Goal: Information Seeking & Learning: Stay updated

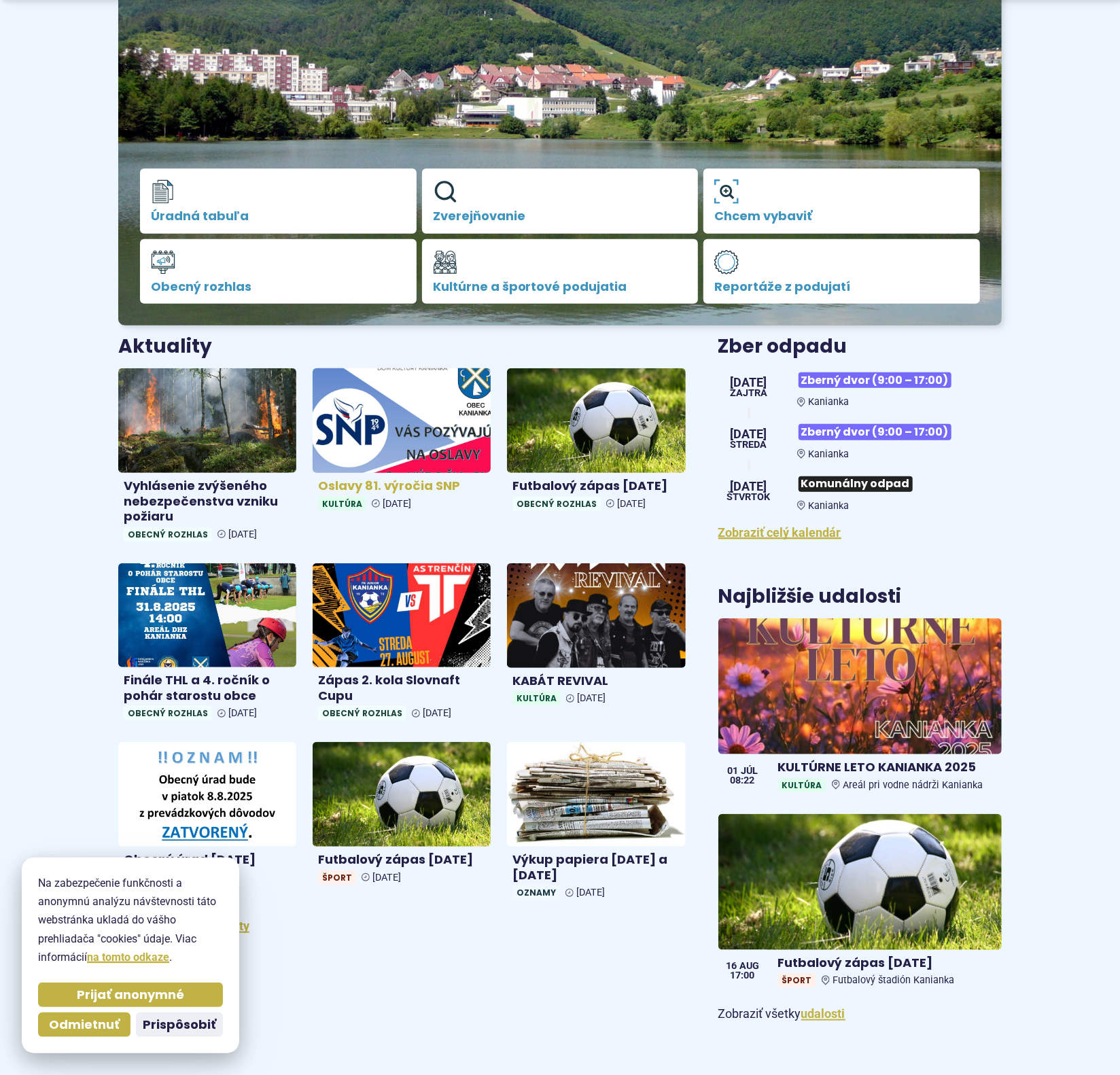
scroll to position [255, 0]
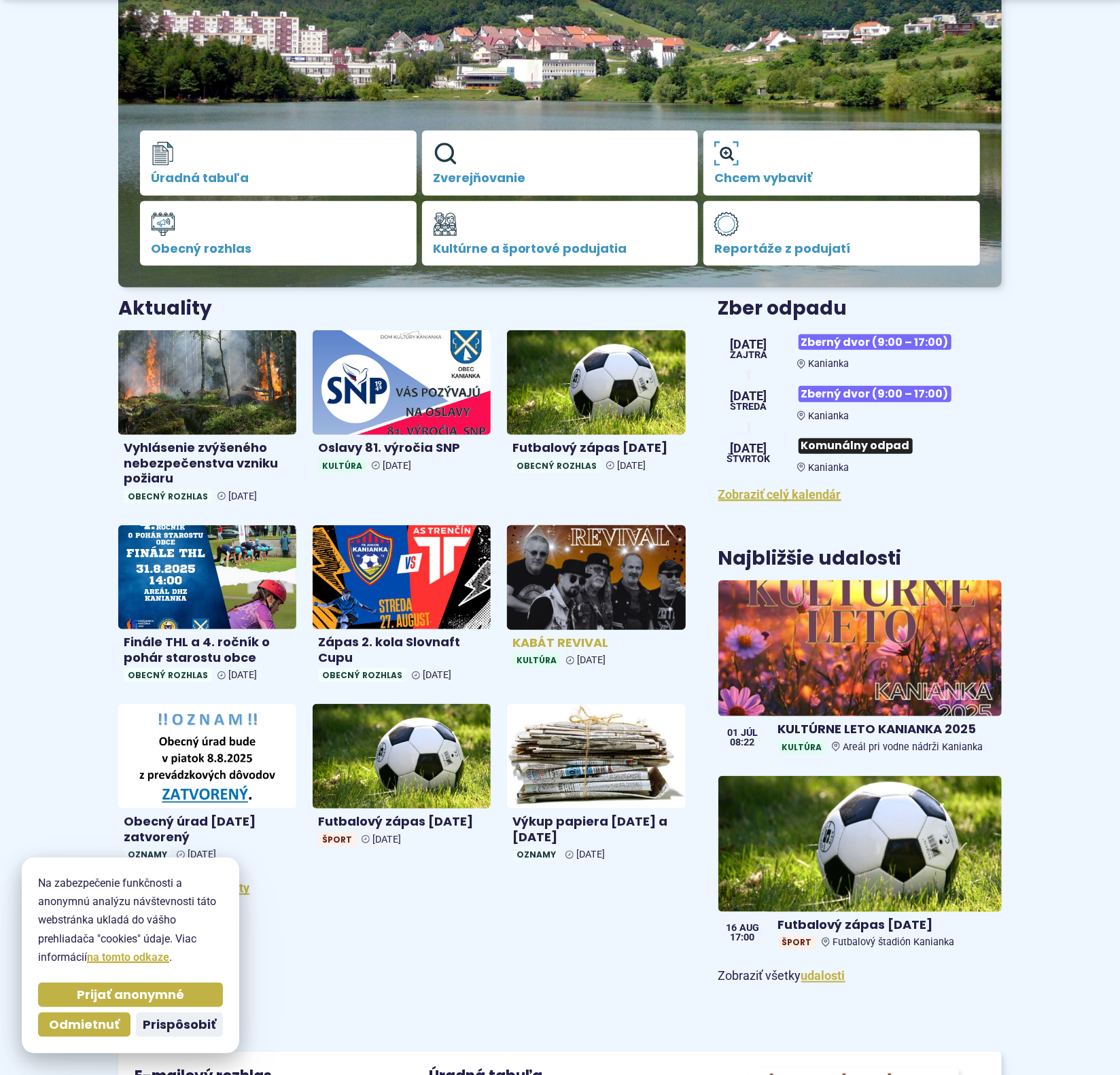
drag, startPoint x: 607, startPoint y: 592, endPoint x: 614, endPoint y: 603, distance: 13.0
click at [607, 593] on img at bounding box center [597, 577] width 205 height 120
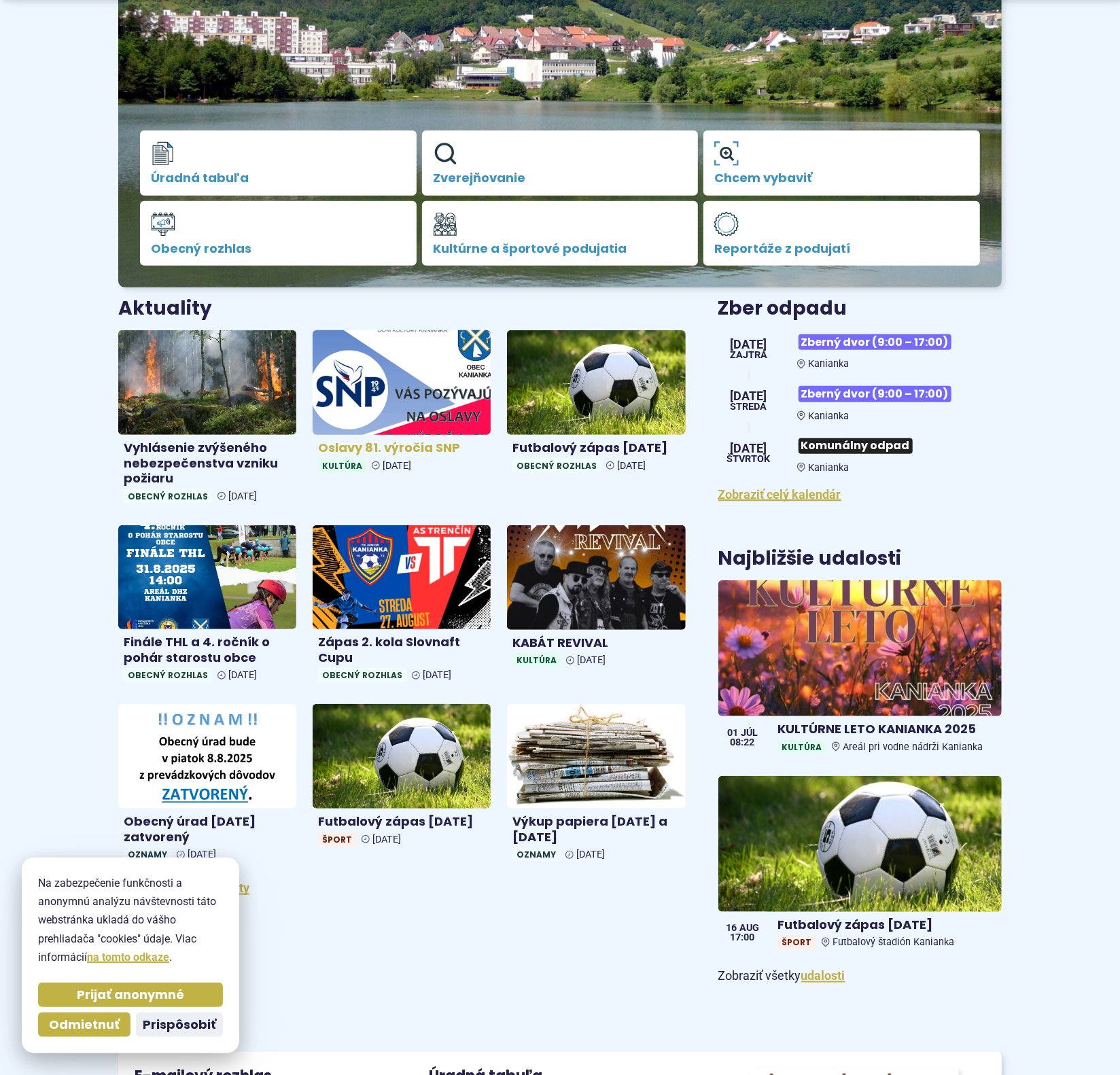
click at [414, 390] on img at bounding box center [402, 383] width 205 height 120
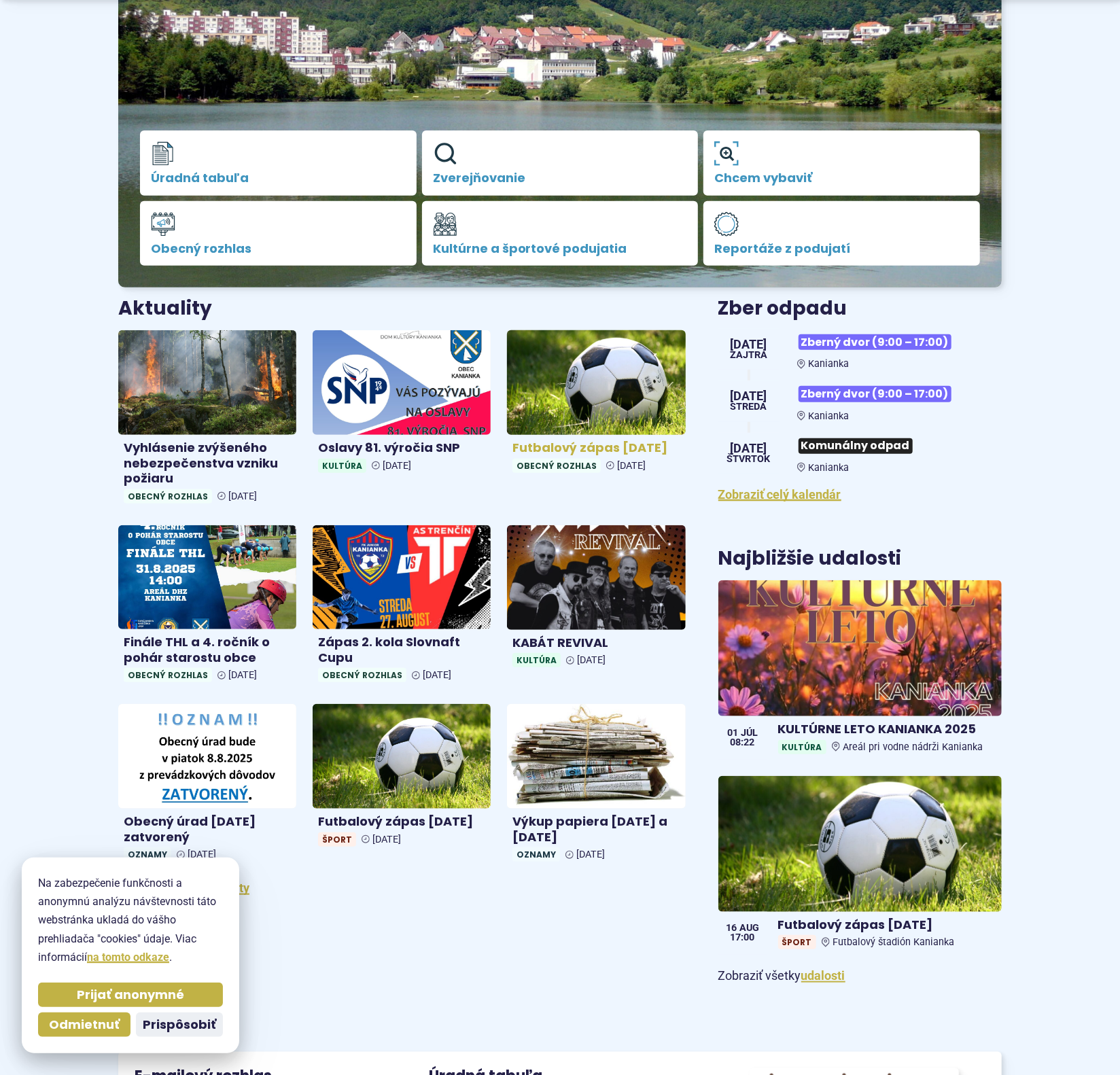
click at [627, 387] on img at bounding box center [597, 383] width 205 height 120
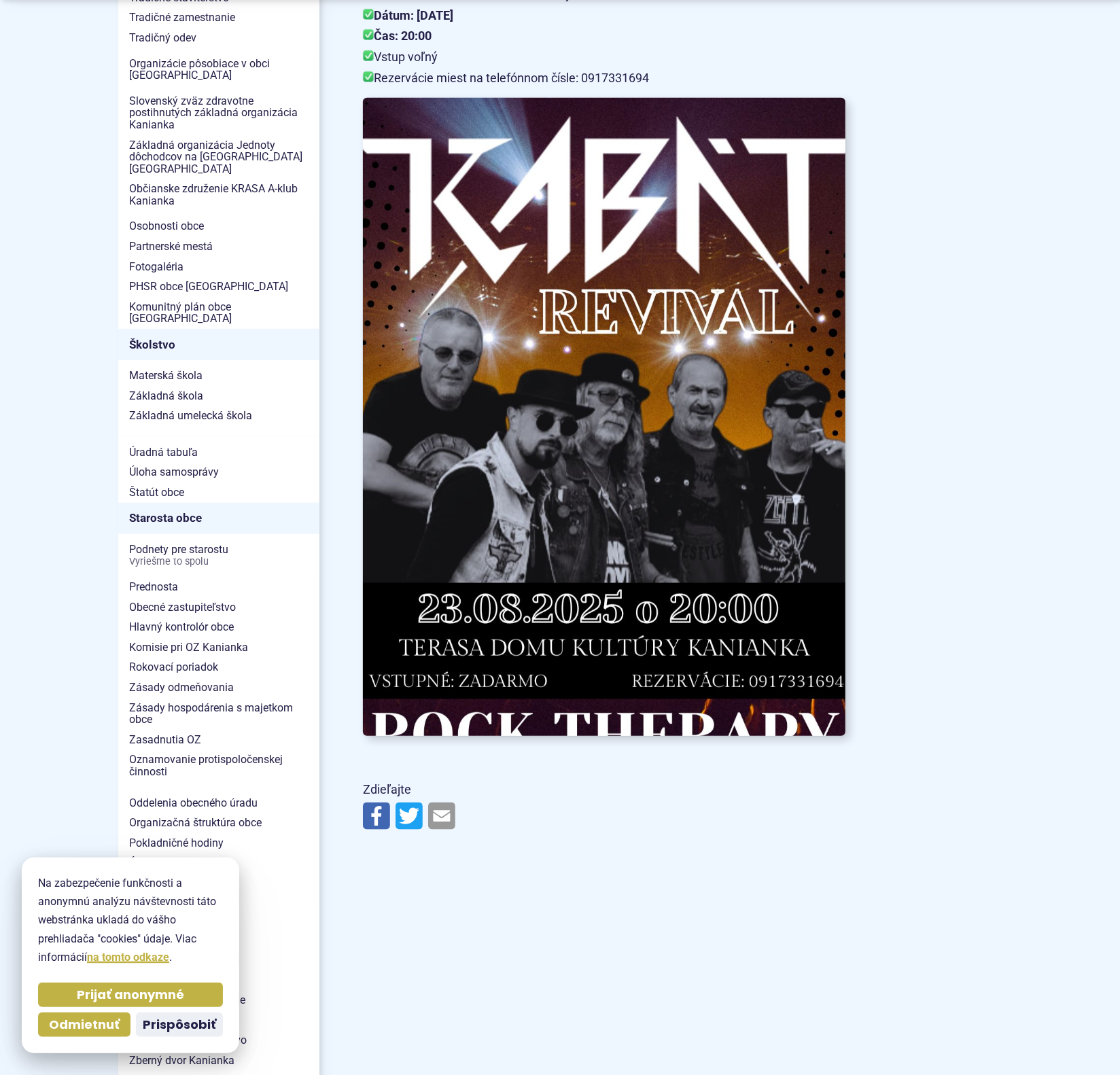
scroll to position [509, 0]
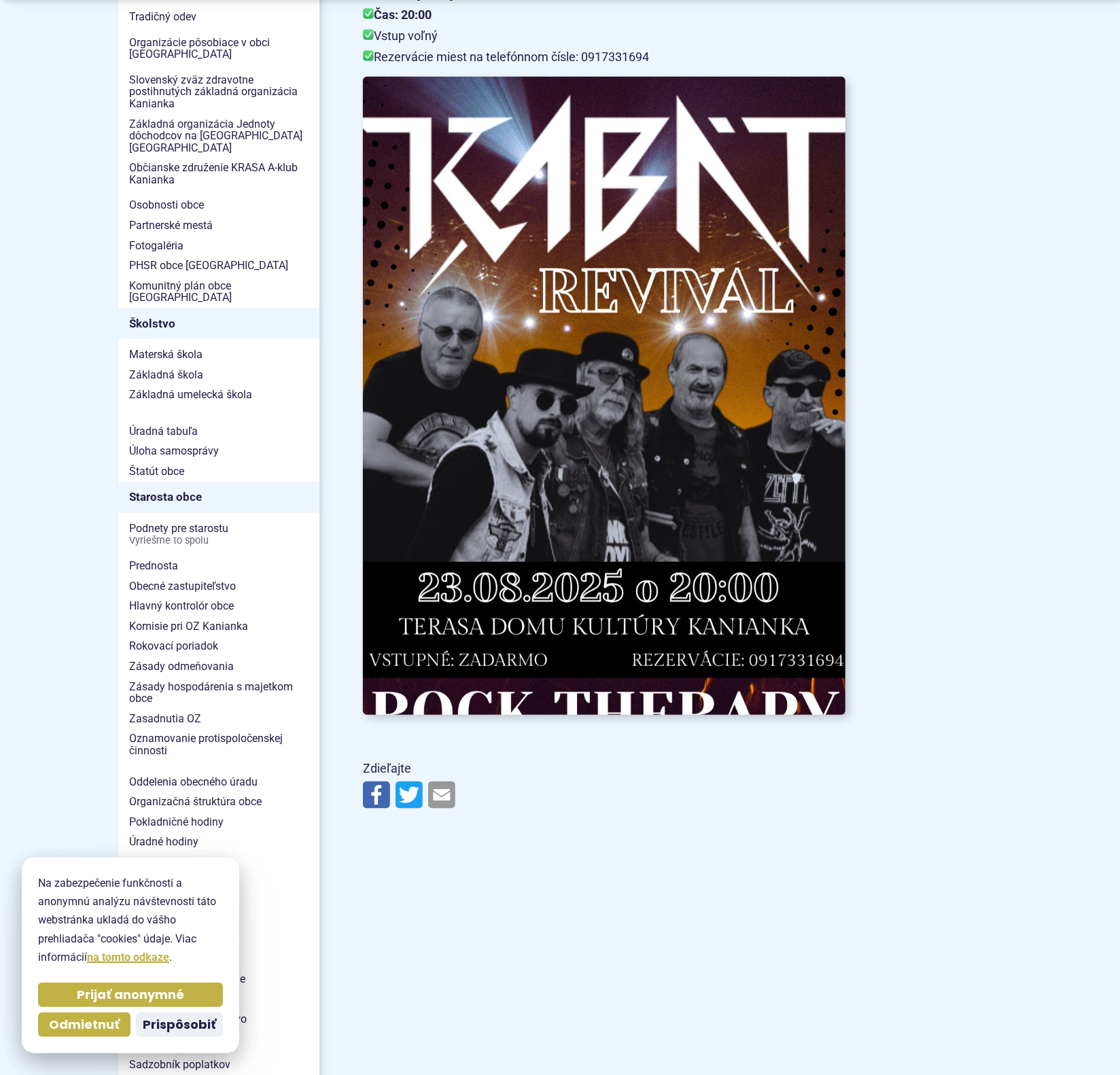
click at [663, 467] on img at bounding box center [604, 396] width 531 height 702
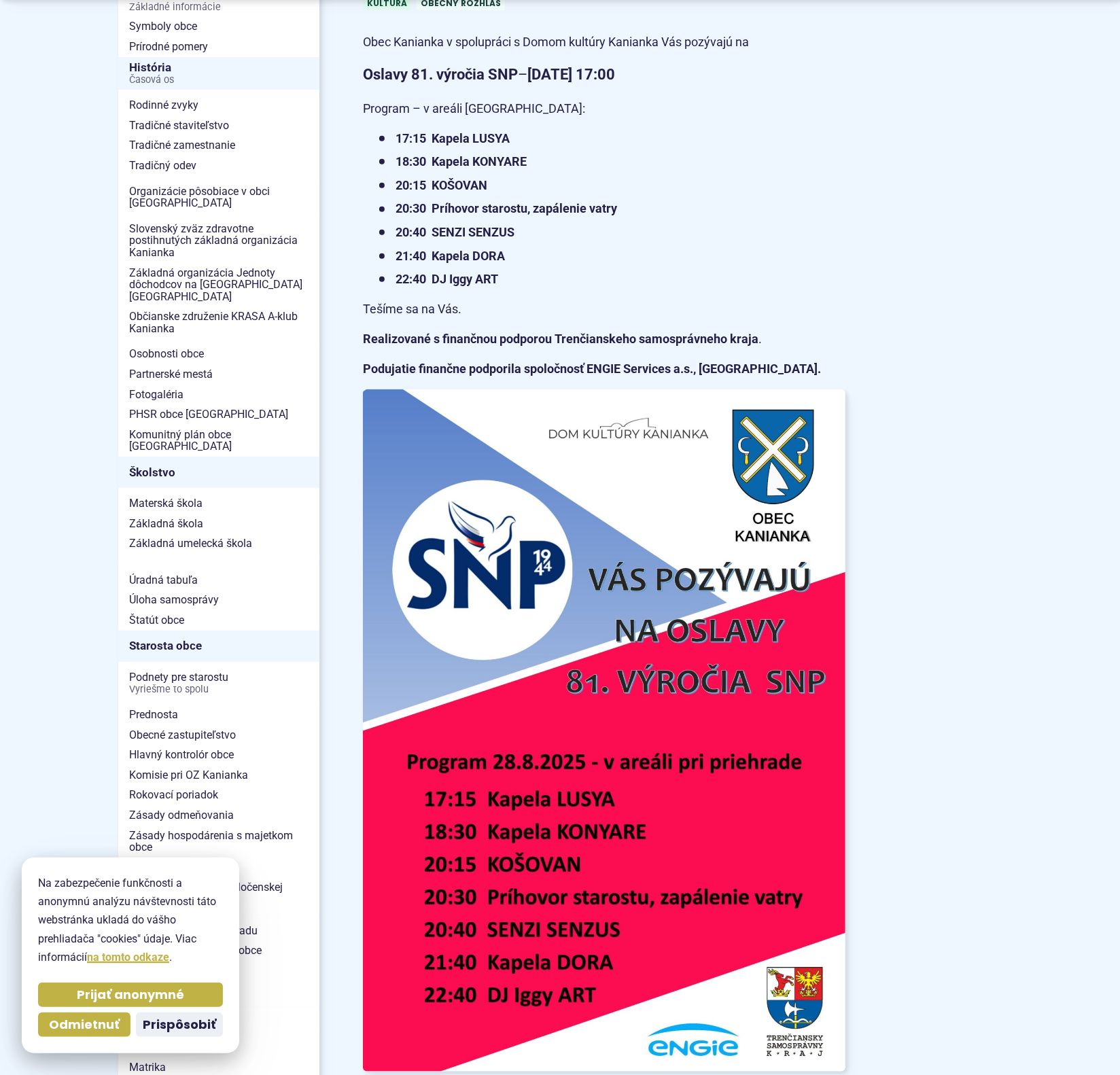
scroll to position [425, 0]
